Goal: Task Accomplishment & Management: Use online tool/utility

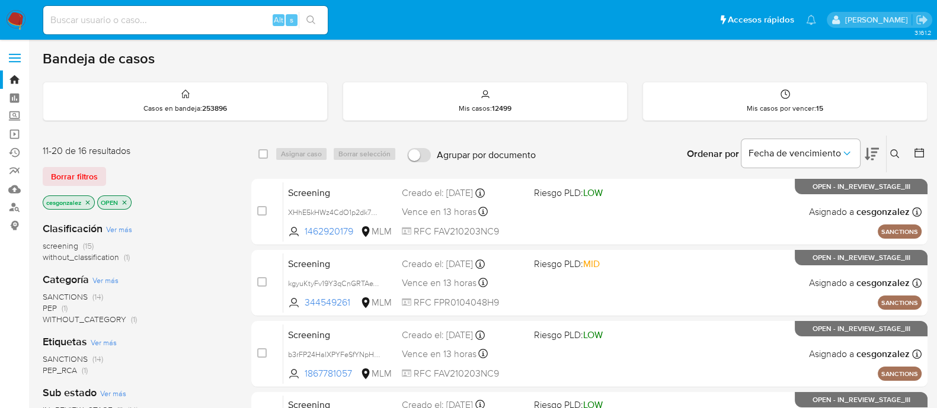
click at [37, 150] on main "3.161.2" at bounding box center [468, 361] width 937 height 722
click at [100, 25] on input at bounding box center [185, 19] width 285 height 15
paste input "KkomDPGgUiSJaMj71UBwjqa0"
type input "KkomDPGgUiSJaMj71UBwjqa0"
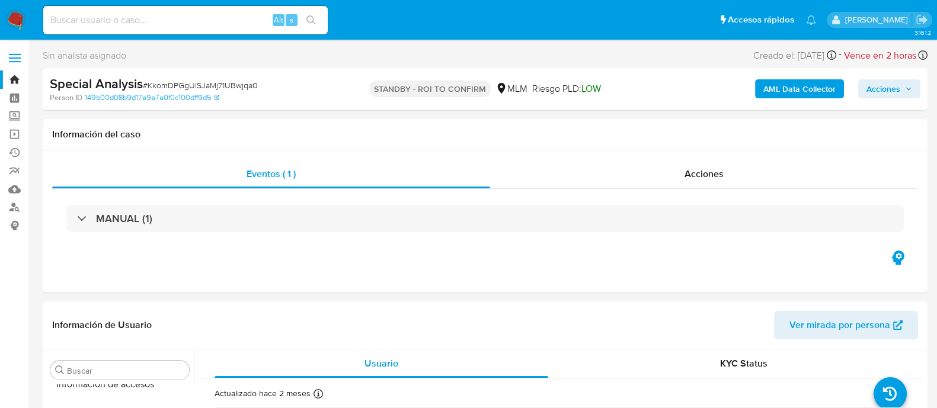
scroll to position [557, 0]
select select "10"
click at [219, 83] on span "# KkomDPGgUiSJaMj71UBwjqa0" at bounding box center [200, 85] width 115 height 12
click at [219, 82] on span "# KkomDPGgUiSJaMj71UBwjqa0" at bounding box center [200, 85] width 115 height 12
copy span "KkomDPGgUiSJaMj71UBwjqa0"
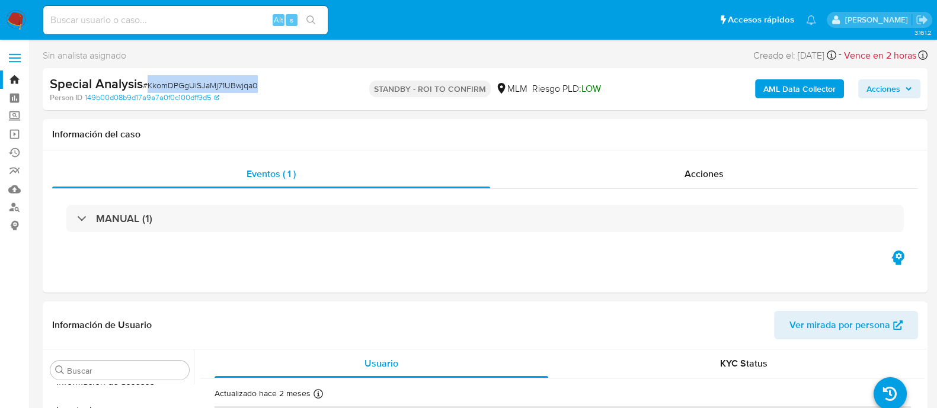
click at [19, 16] on img at bounding box center [16, 20] width 20 height 20
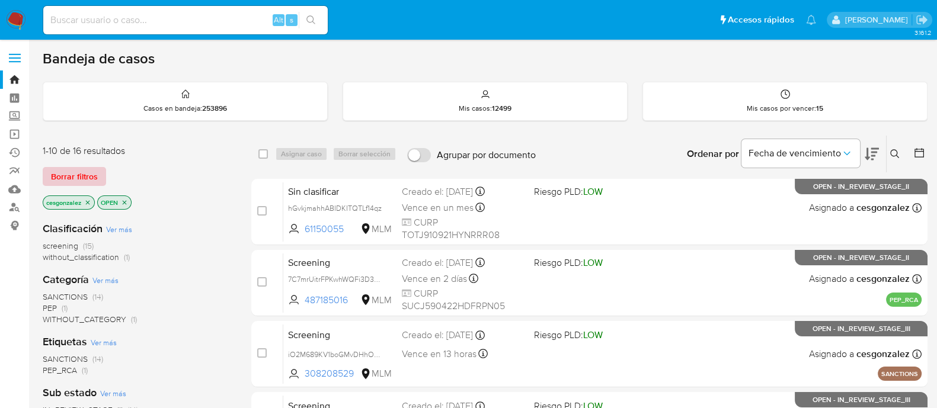
click at [89, 178] on span "Borrar filtros" at bounding box center [74, 176] width 47 height 17
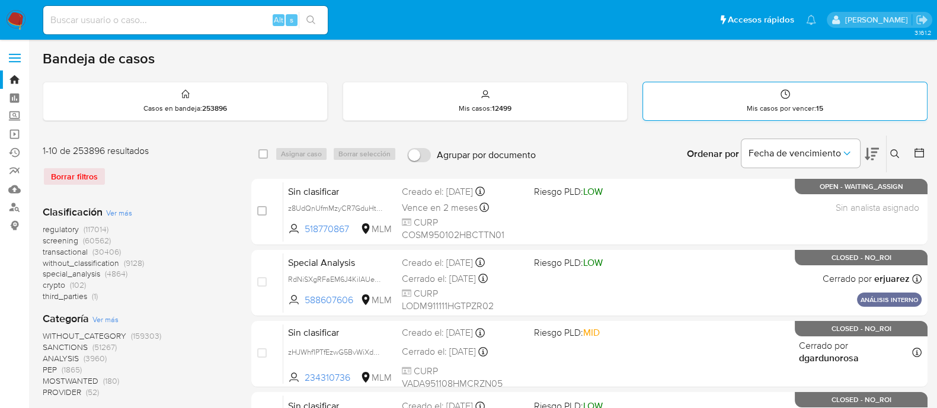
click at [749, 108] on p "Mis casos por vencer : 15" at bounding box center [785, 108] width 76 height 9
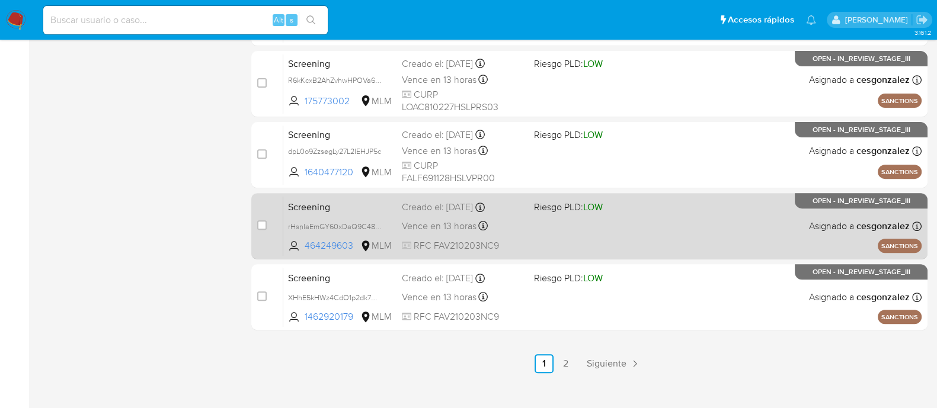
scroll to position [570, 0]
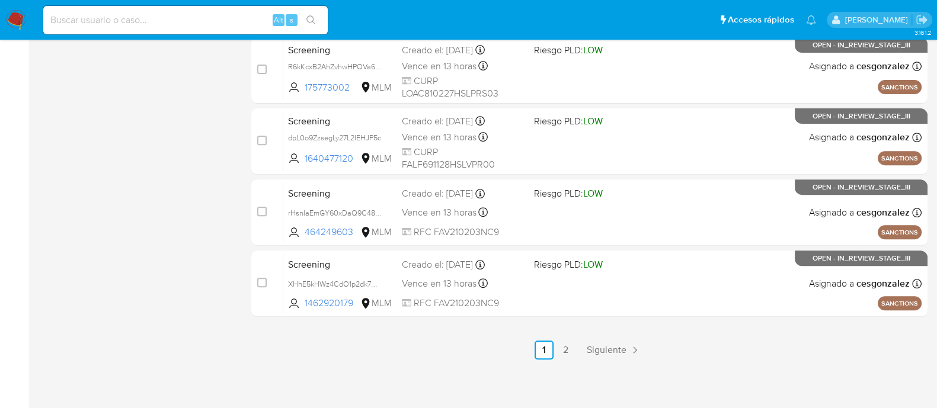
click at [607, 346] on span "Siguiente" at bounding box center [607, 350] width 40 height 9
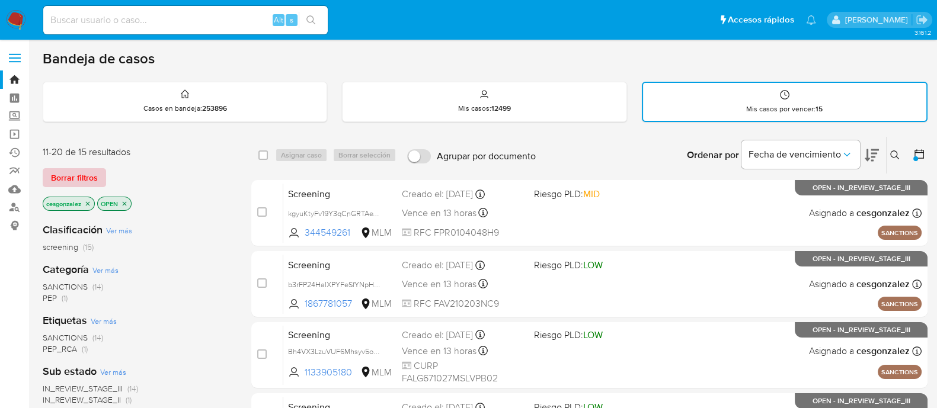
click at [63, 174] on span "Borrar filtros" at bounding box center [74, 178] width 47 height 17
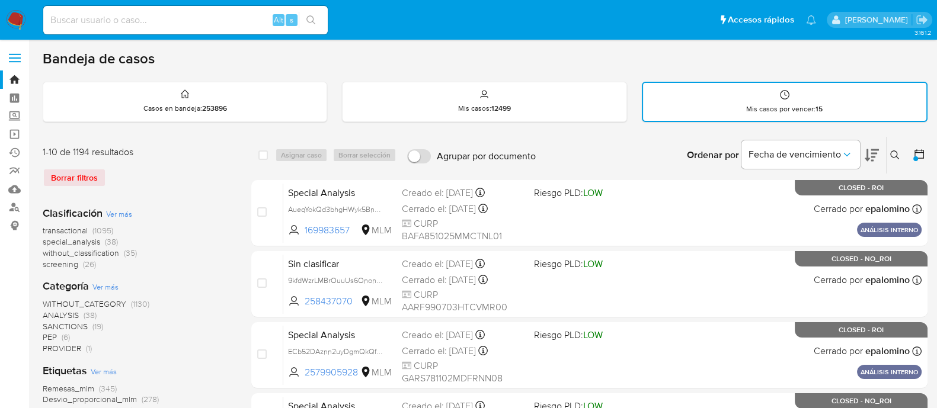
click at [67, 180] on div "Borrar filtros" at bounding box center [138, 177] width 190 height 19
click at [925, 154] on icon at bounding box center [920, 154] width 12 height 12
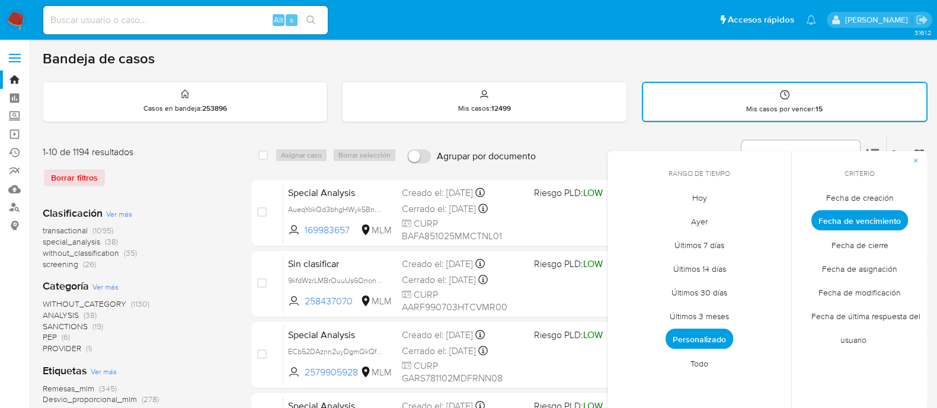
click at [700, 342] on span "Personalizado" at bounding box center [700, 339] width 68 height 20
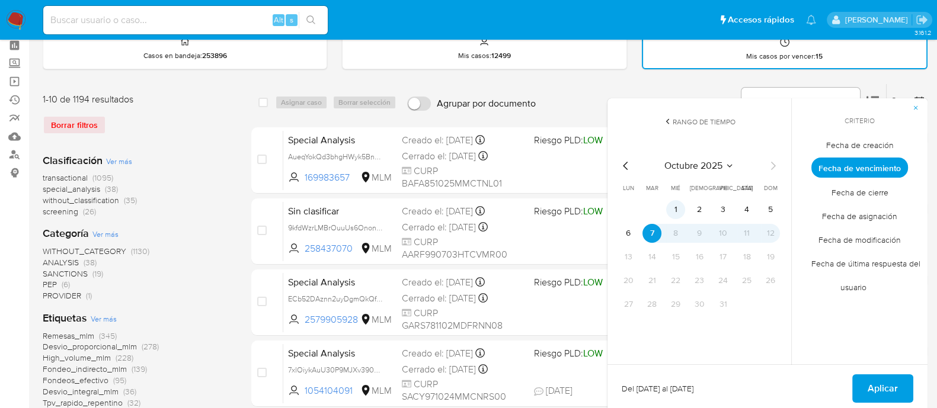
scroll to position [74, 0]
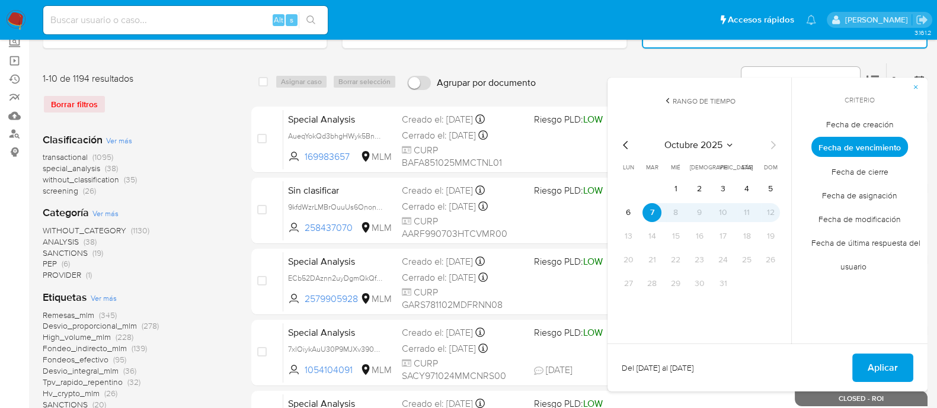
click at [627, 146] on icon "Mes anterior" at bounding box center [626, 145] width 14 height 14
click at [773, 188] on button "1" at bounding box center [770, 189] width 19 height 19
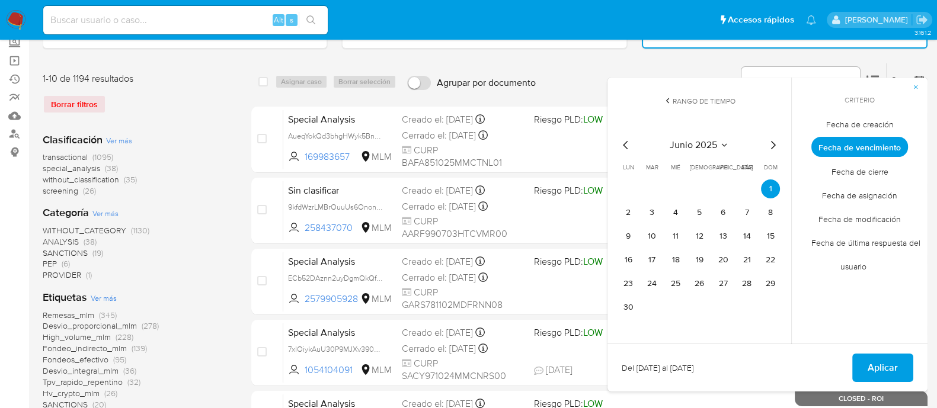
click at [777, 144] on icon "Mes siguiente" at bounding box center [773, 145] width 14 height 14
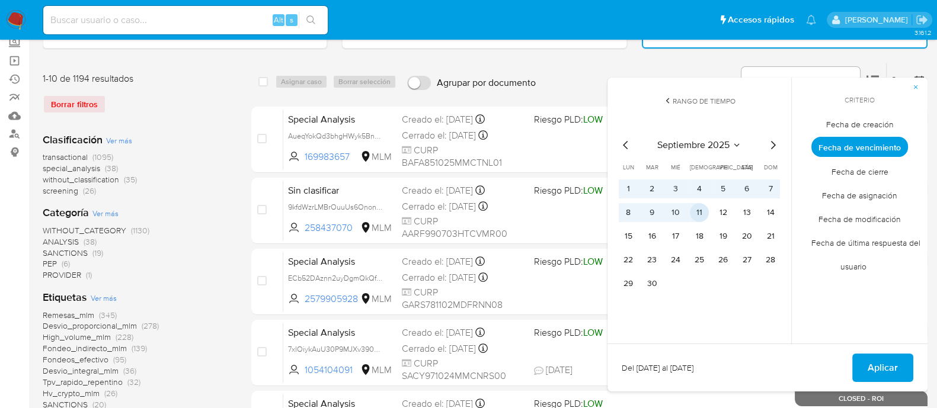
click at [699, 212] on button "11" at bounding box center [699, 212] width 19 height 19
click at [879, 372] on span "Aplicar" at bounding box center [883, 368] width 30 height 26
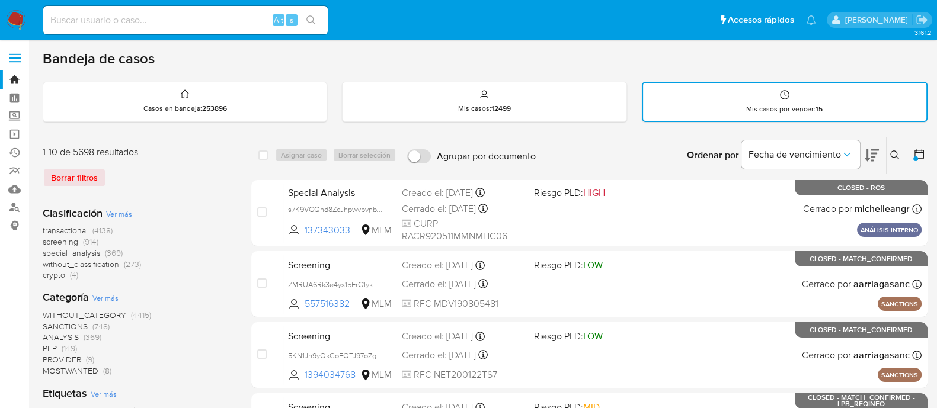
click at [96, 175] on div "Borrar filtros" at bounding box center [138, 177] width 190 height 19
click at [14, 22] on img at bounding box center [16, 20] width 20 height 20
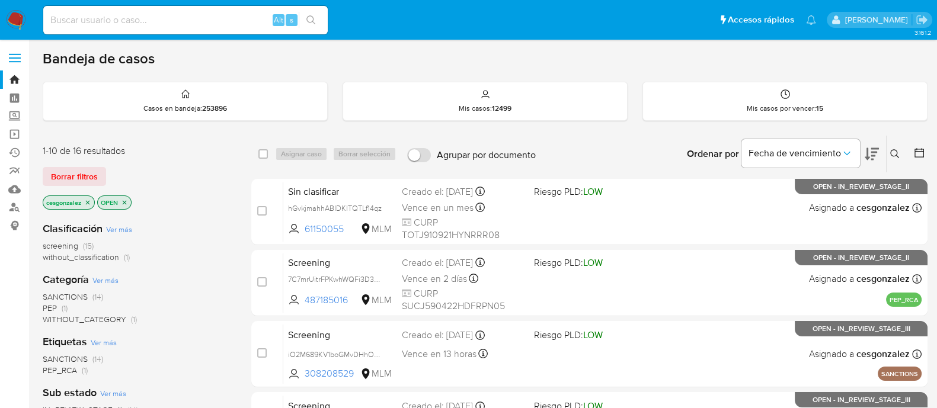
click at [15, 18] on img at bounding box center [16, 20] width 20 height 20
click at [88, 170] on span "Borrar filtros" at bounding box center [74, 176] width 47 height 17
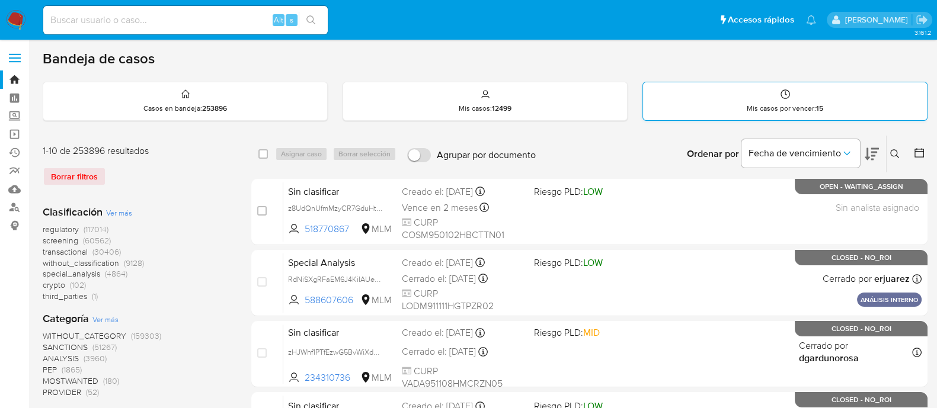
click at [800, 114] on div "Mis casos por vencer : 15" at bounding box center [785, 101] width 284 height 38
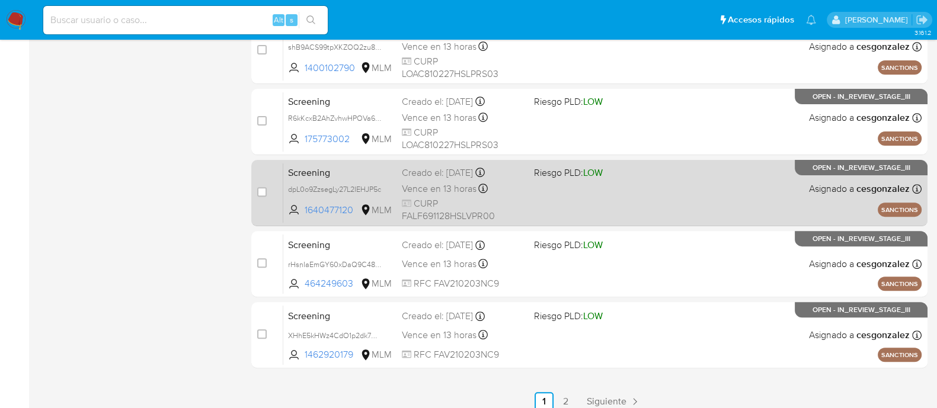
scroll to position [570, 0]
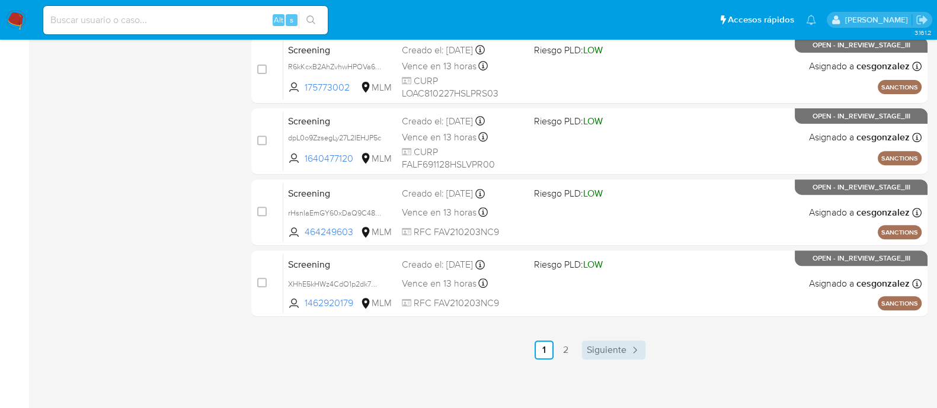
click at [599, 346] on span "Siguiente" at bounding box center [607, 350] width 40 height 9
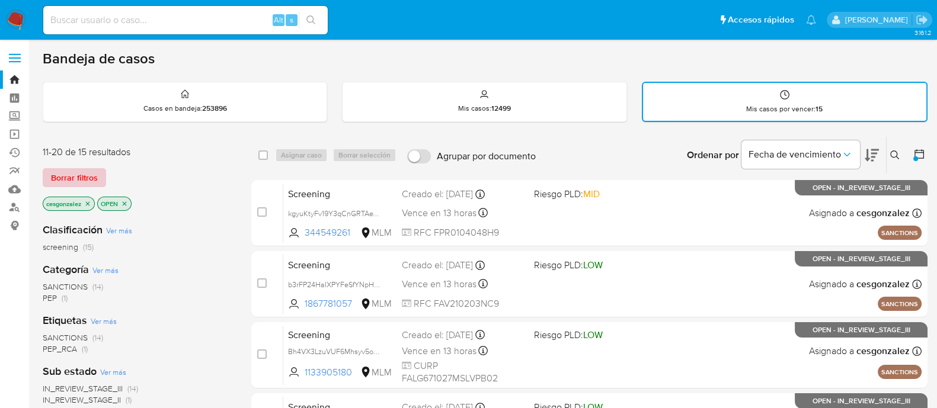
click at [93, 179] on span "Borrar filtros" at bounding box center [74, 178] width 47 height 17
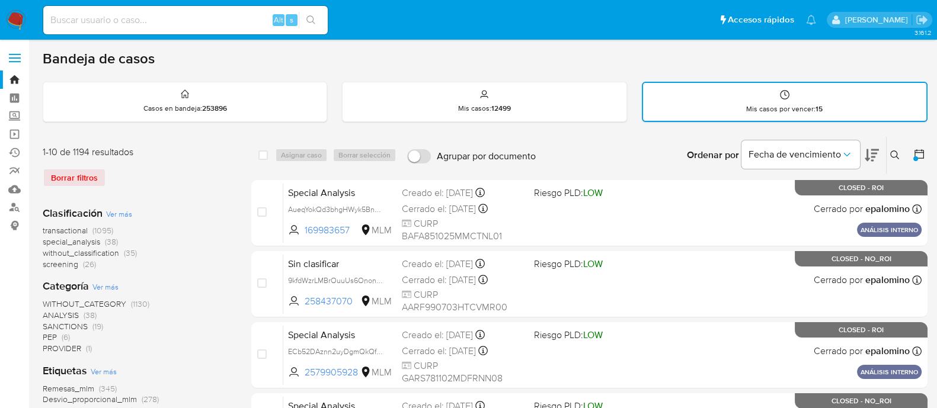
scroll to position [74, 0]
